Goal: Information Seeking & Learning: Learn about a topic

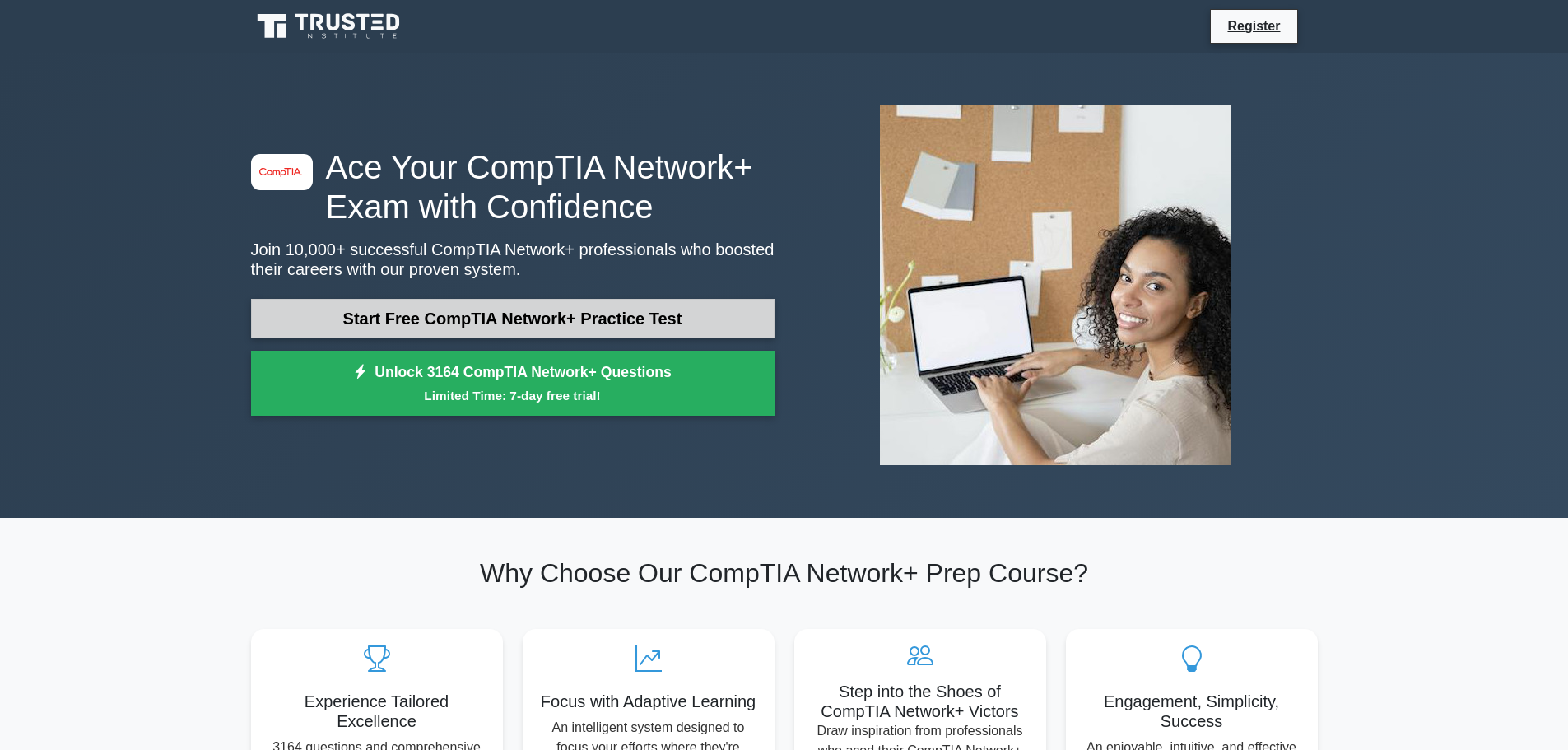
click at [483, 317] on link "Start Free CompTIA Network+ Practice Test" at bounding box center [513, 318] width 523 height 40
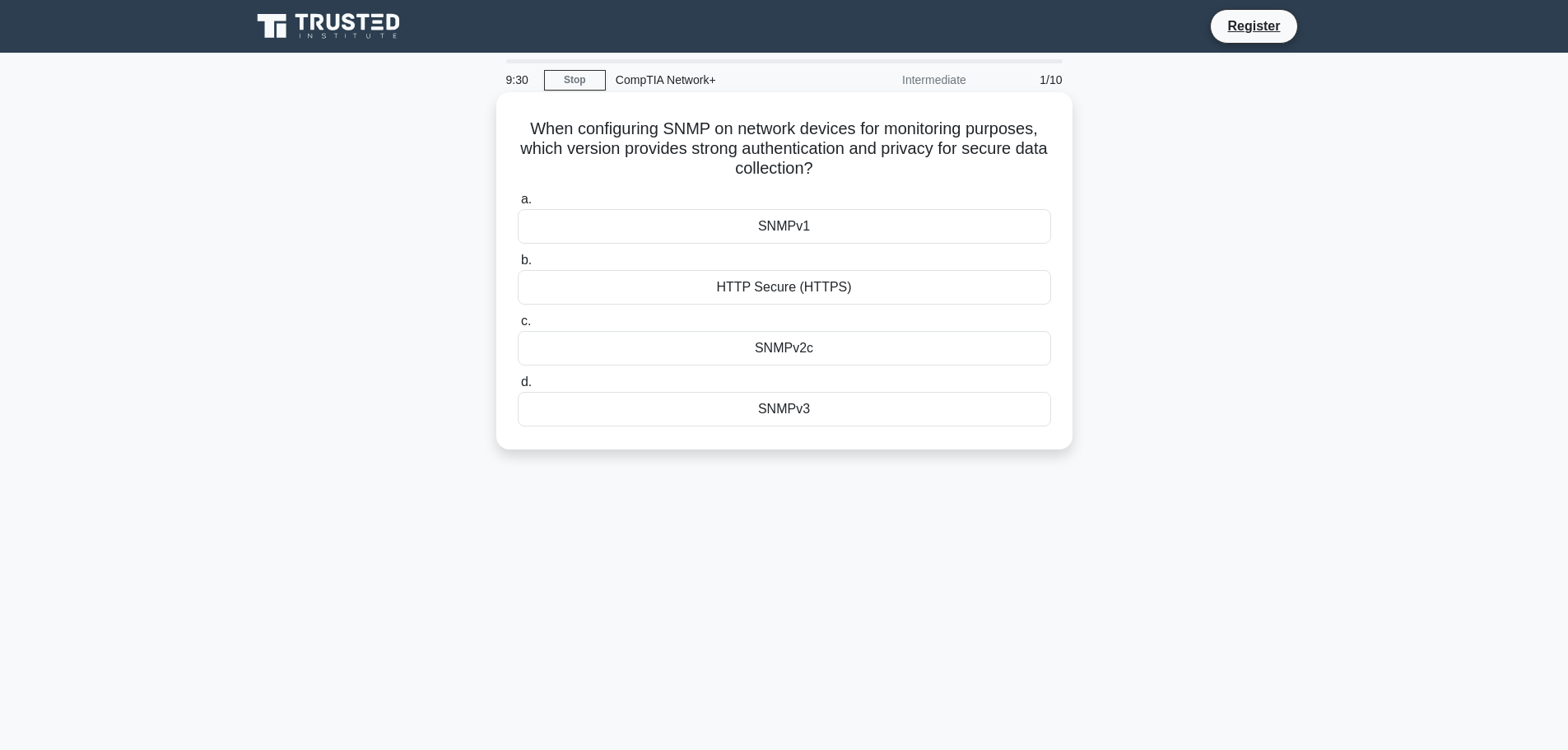
click at [548, 283] on div "HTTP Secure (HTTPS)" at bounding box center [784, 287] width 533 height 35
click at [517, 266] on input "b. HTTP Secure (HTTPS)" at bounding box center [517, 260] width 0 height 11
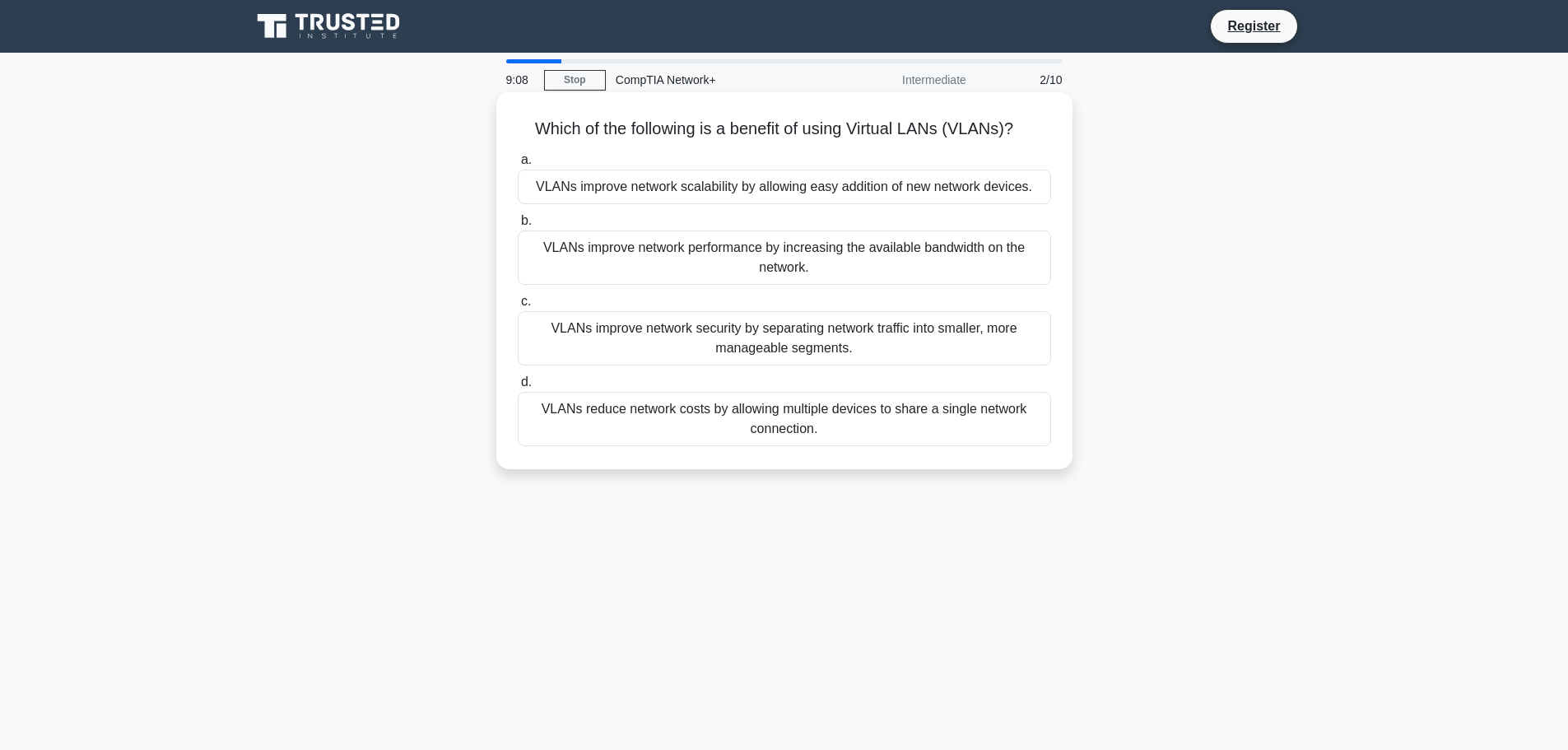
click at [539, 185] on div "VLANs improve network scalability by allowing easy addition of new network devi…" at bounding box center [784, 187] width 533 height 35
click at [517, 165] on input "a. VLANs improve network scalability by allowing easy addition of new network d…" at bounding box center [517, 160] width 0 height 11
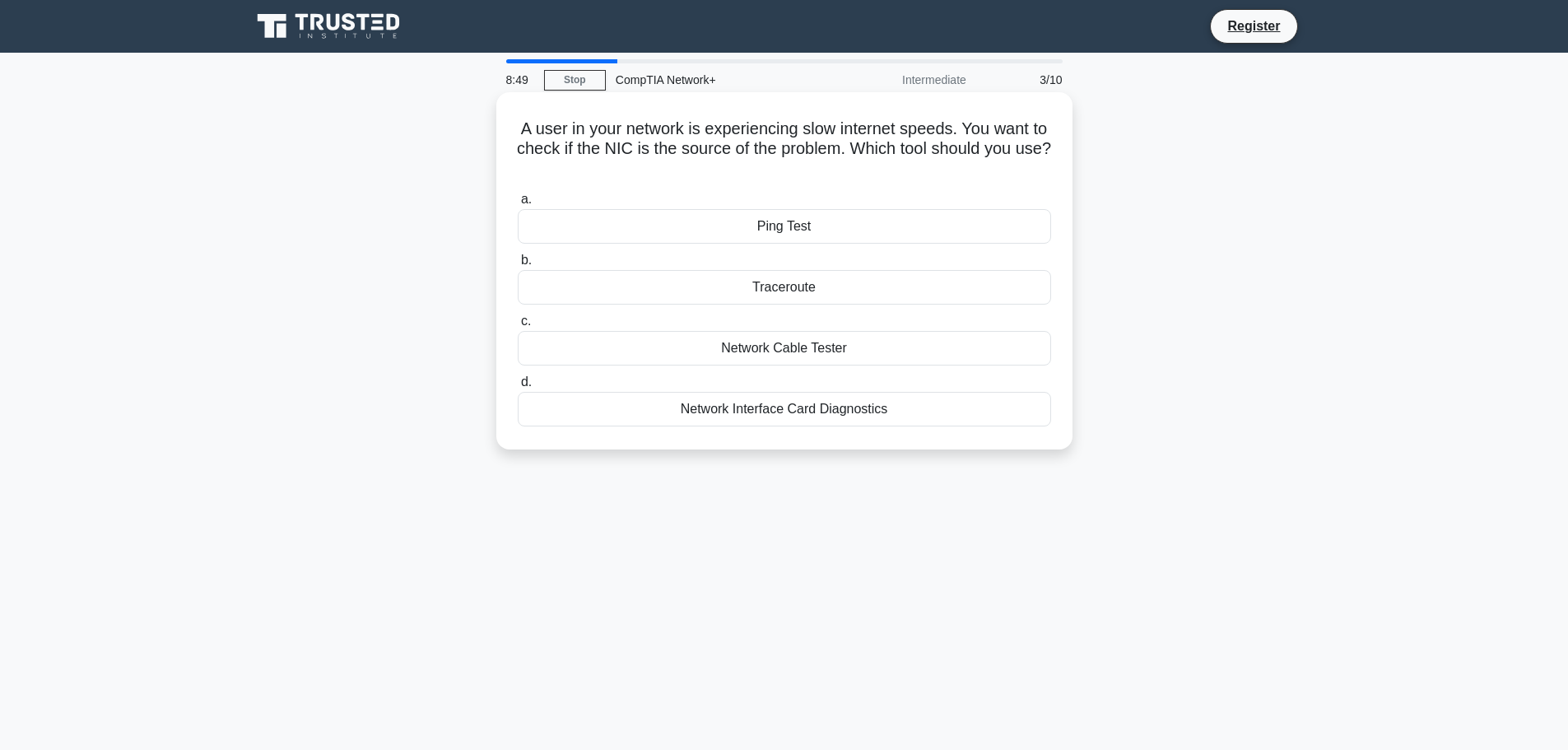
click at [569, 229] on div "Ping Test" at bounding box center [784, 227] width 533 height 35
click at [517, 205] on input "a. Ping Test" at bounding box center [517, 199] width 0 height 11
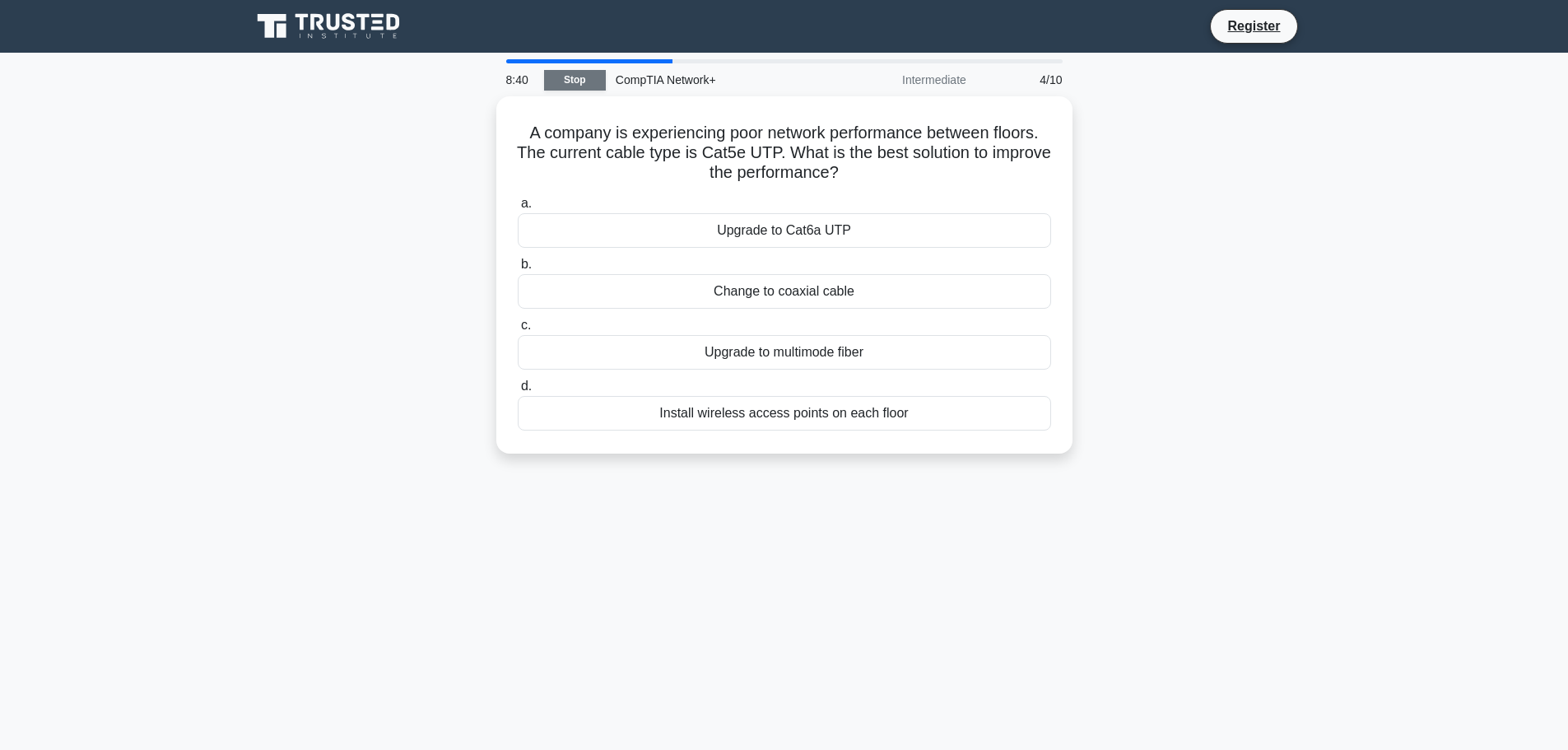
click at [585, 78] on link "Stop" at bounding box center [574, 80] width 61 height 20
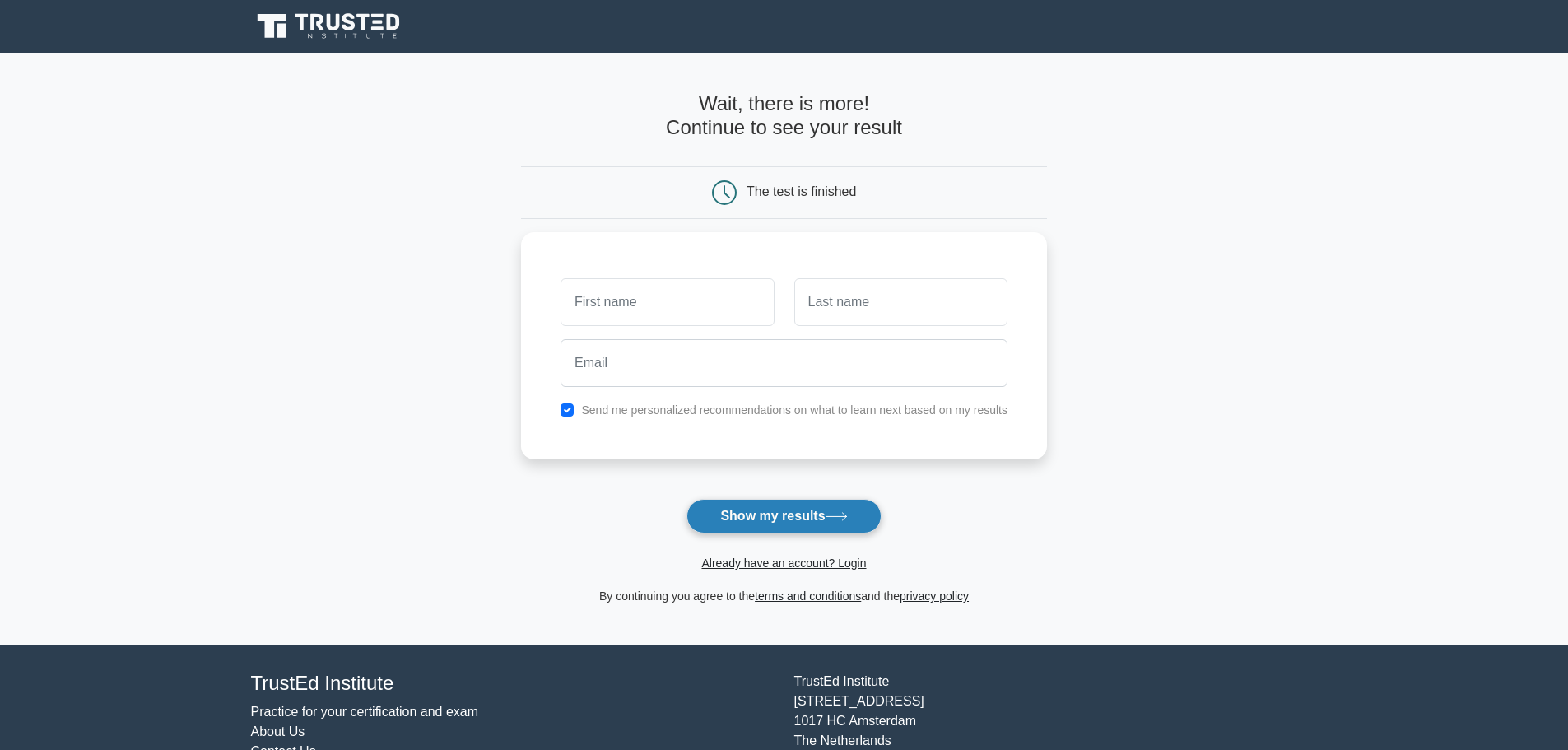
click at [773, 513] on button "Show my results" at bounding box center [784, 517] width 195 height 35
click at [684, 302] on input "text" at bounding box center [666, 298] width 213 height 48
click at [476, 277] on main "Wait, there is more! Continue to see your result The test is finished and the" at bounding box center [784, 348] width 1568 height 592
click at [680, 312] on input "text" at bounding box center [666, 298] width 213 height 48
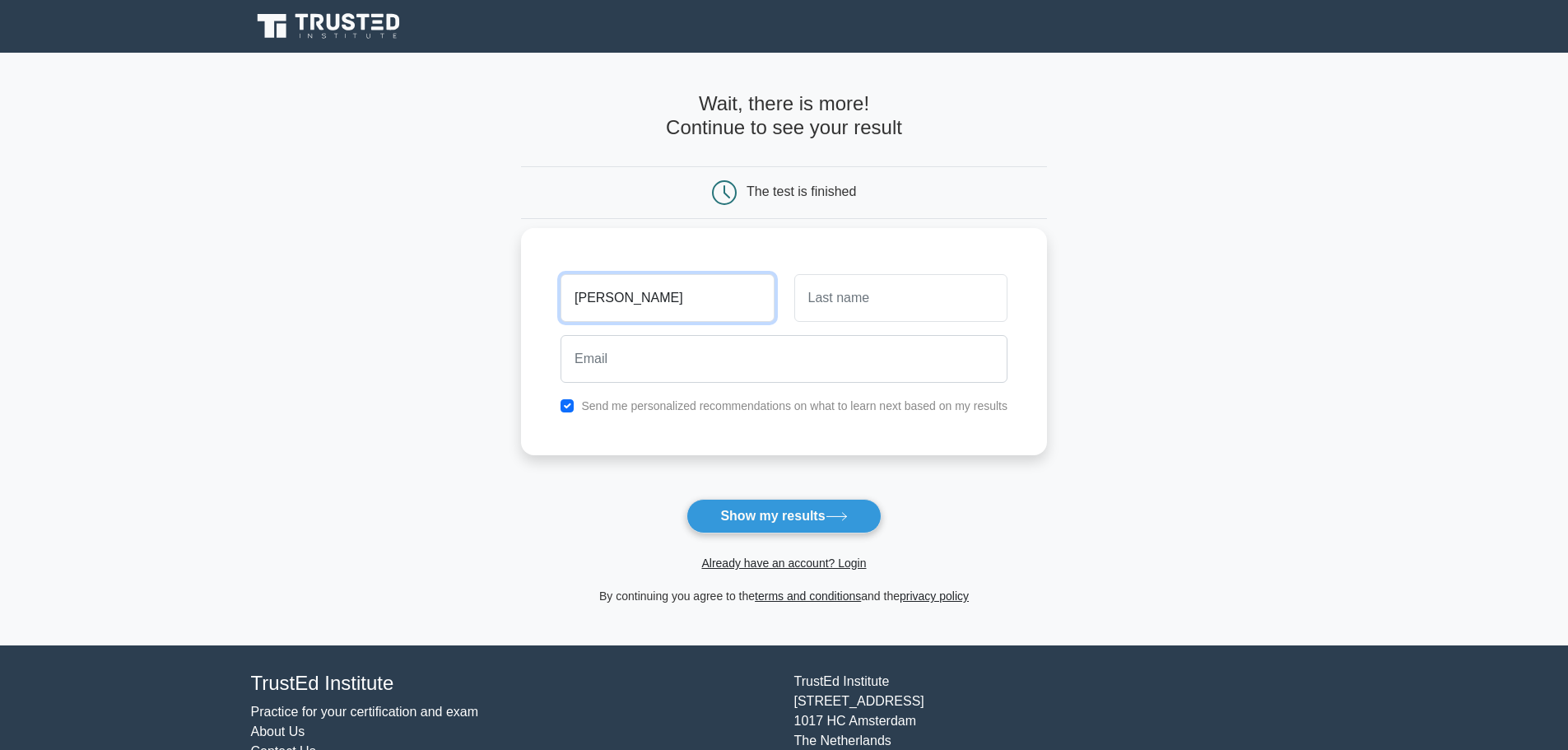
type input "[PERSON_NAME]"
click at [839, 307] on input "text" at bounding box center [900, 298] width 213 height 48
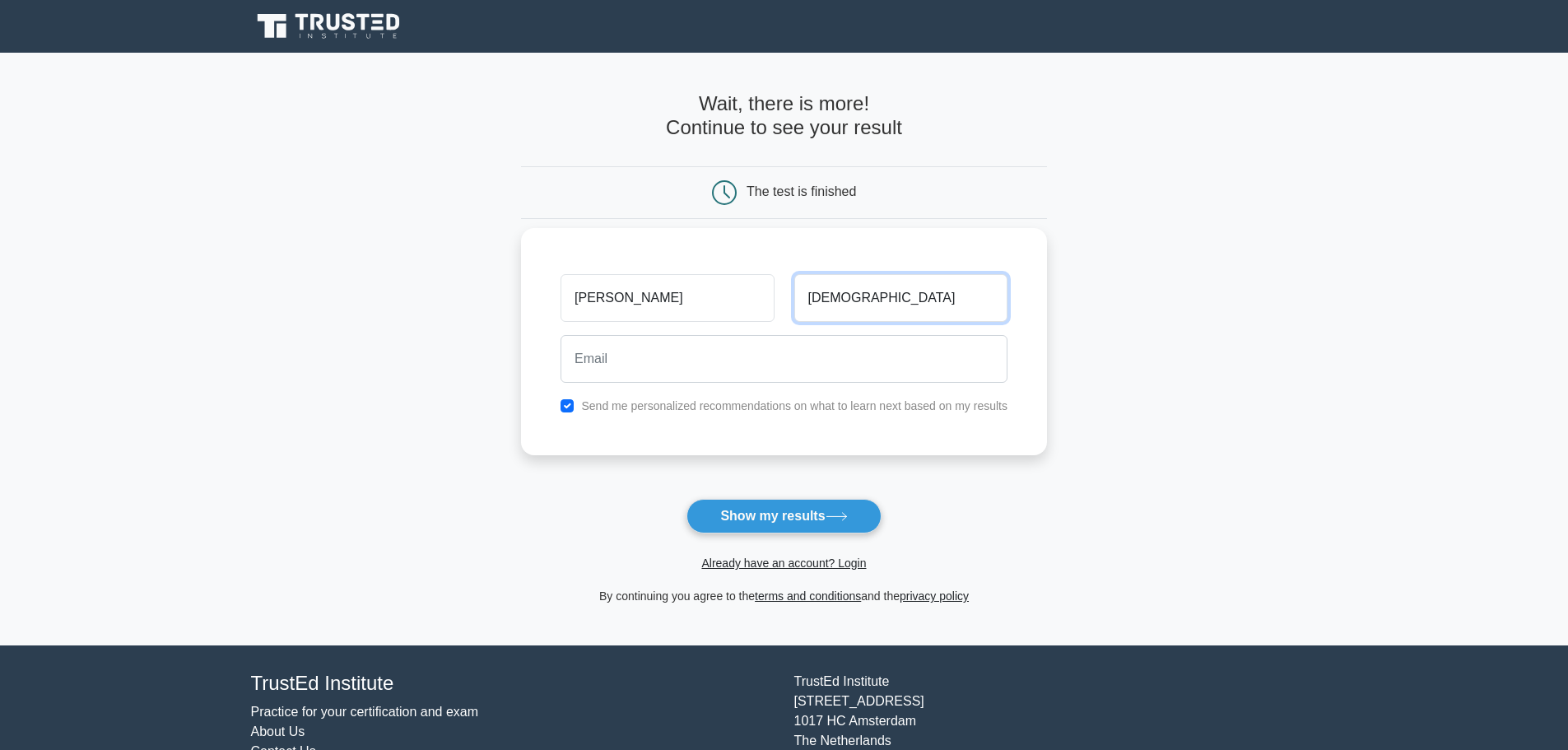
type input "Islam"
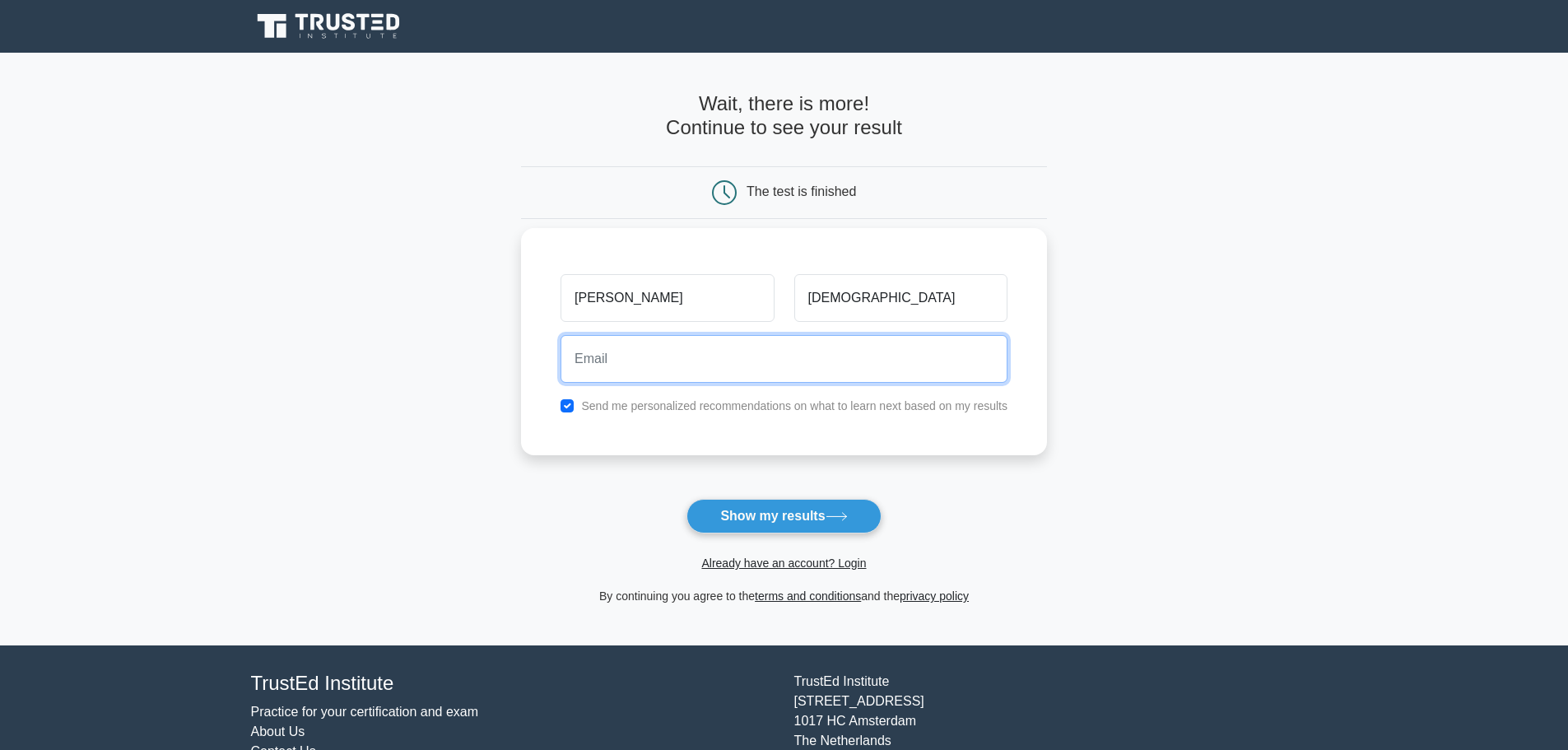
click at [592, 363] on input "email" at bounding box center [783, 358] width 446 height 48
type input "jamirul.bepza@gmail.com"
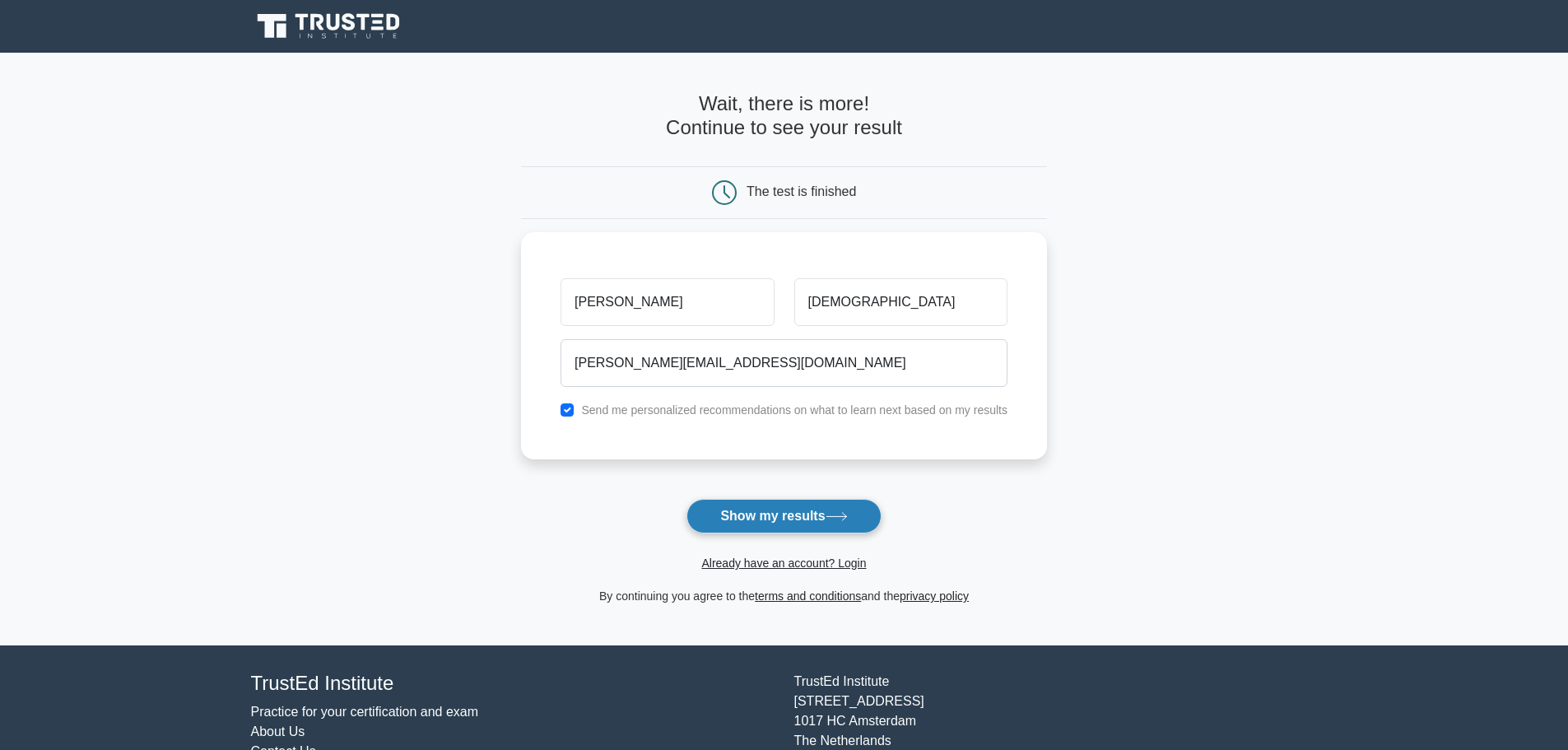
click at [771, 520] on button "Show my results" at bounding box center [784, 517] width 195 height 35
click at [769, 515] on form "Wait, there is more! Continue to see your result The test is finished Jamirul" at bounding box center [784, 349] width 526 height 514
click at [832, 521] on form "Wait, there is more! Continue to see your result The test is finished Jamirul" at bounding box center [784, 349] width 526 height 514
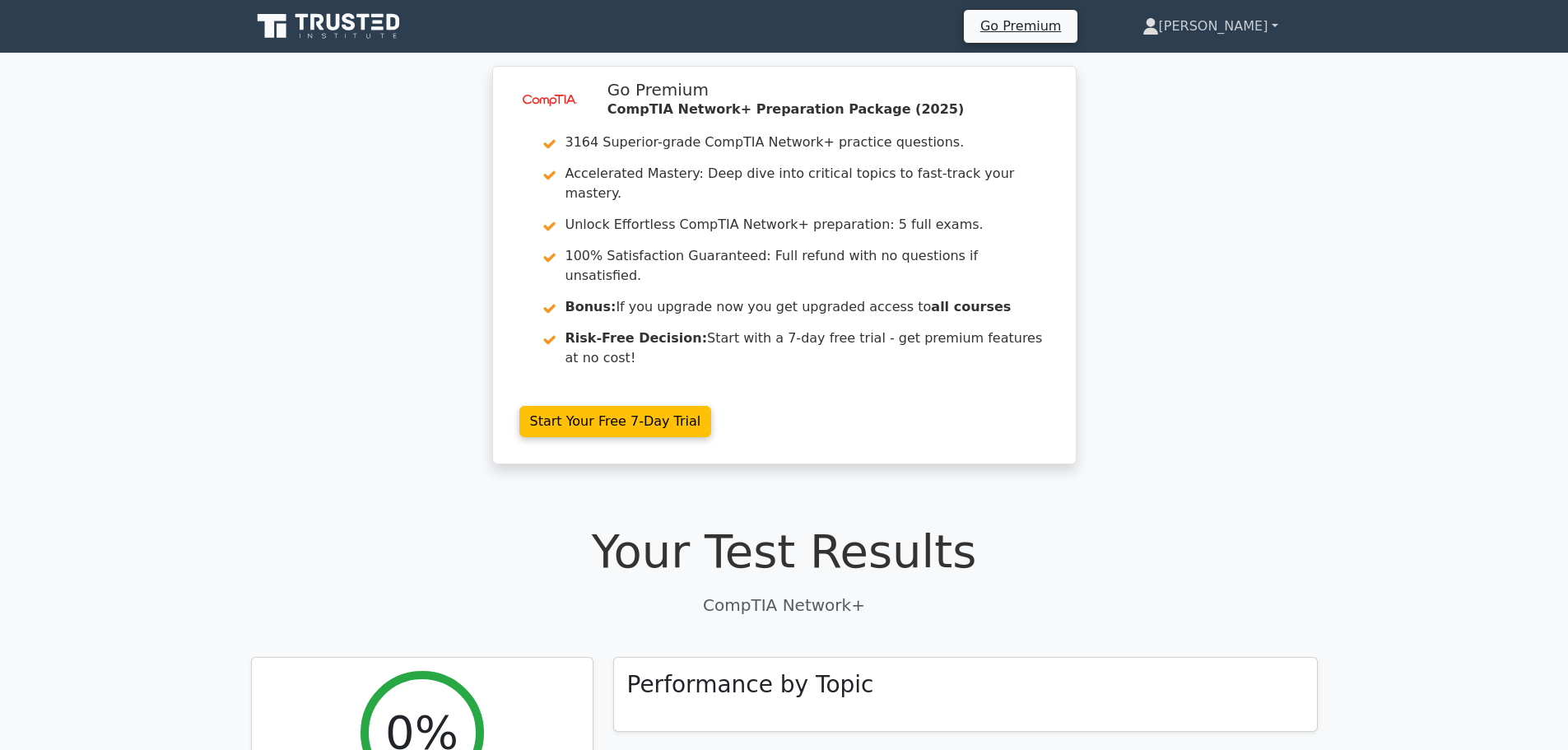
click at [1250, 27] on link "[PERSON_NAME]" at bounding box center [1210, 26] width 215 height 33
click at [1205, 63] on link "Profile" at bounding box center [1168, 64] width 130 height 26
